Goal: Transaction & Acquisition: Purchase product/service

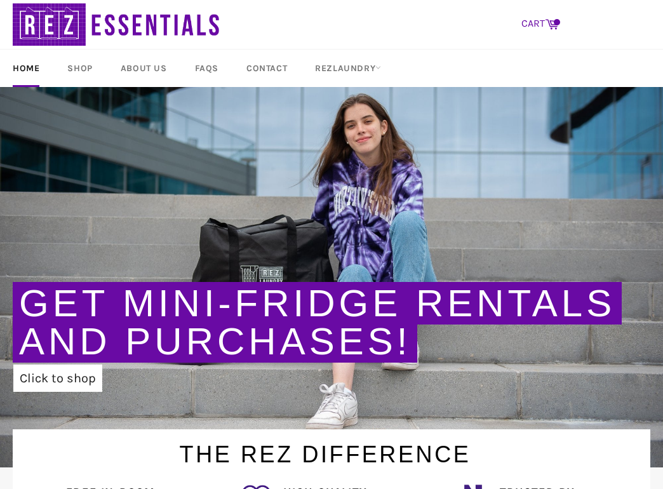
click at [532, 30] on link "CART Cart" at bounding box center [540, 24] width 50 height 27
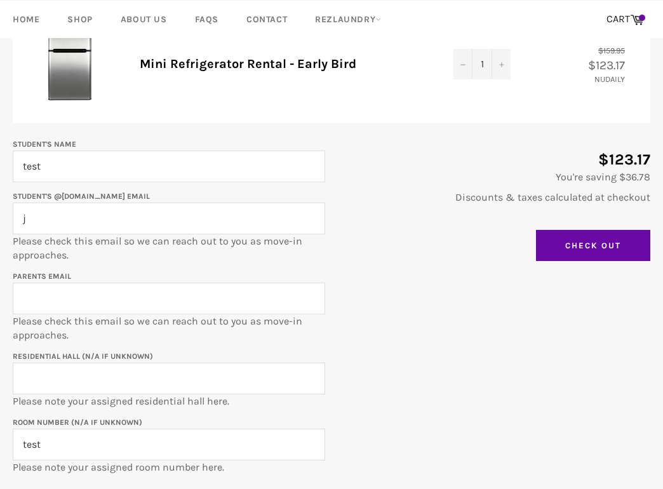
scroll to position [172, 0]
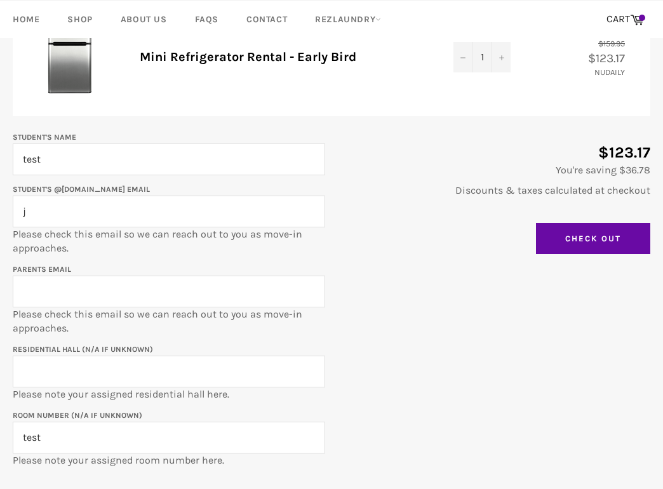
click at [108, 215] on input "j" at bounding box center [169, 212] width 312 height 32
type input "test"
click at [85, 285] on input "Parents email" at bounding box center [169, 292] width 312 height 32
type input "test"
click at [61, 369] on input "Residential Hall (N/A if unknown)" at bounding box center [169, 372] width 312 height 32
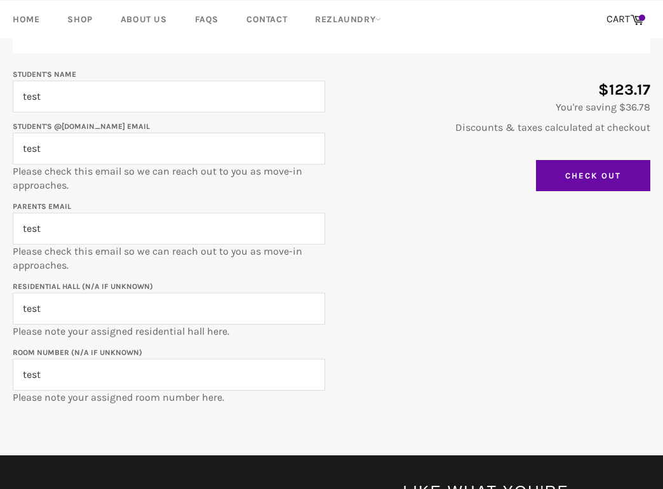
scroll to position [259, 0]
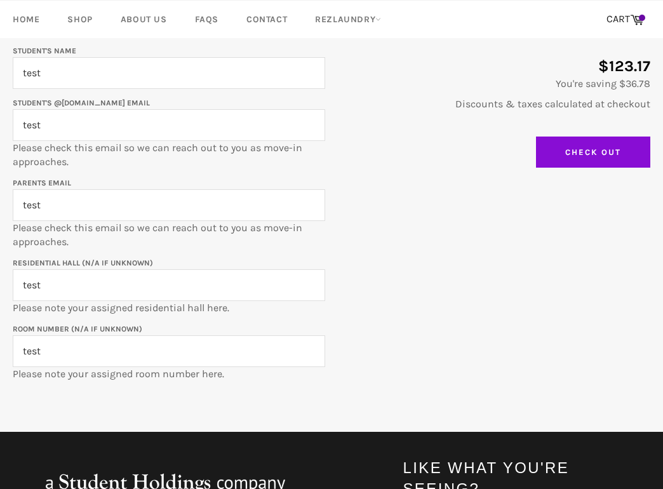
type input "test"
click at [626, 155] on input "Check Out" at bounding box center [593, 153] width 114 height 32
